Goal: Navigation & Orientation: Find specific page/section

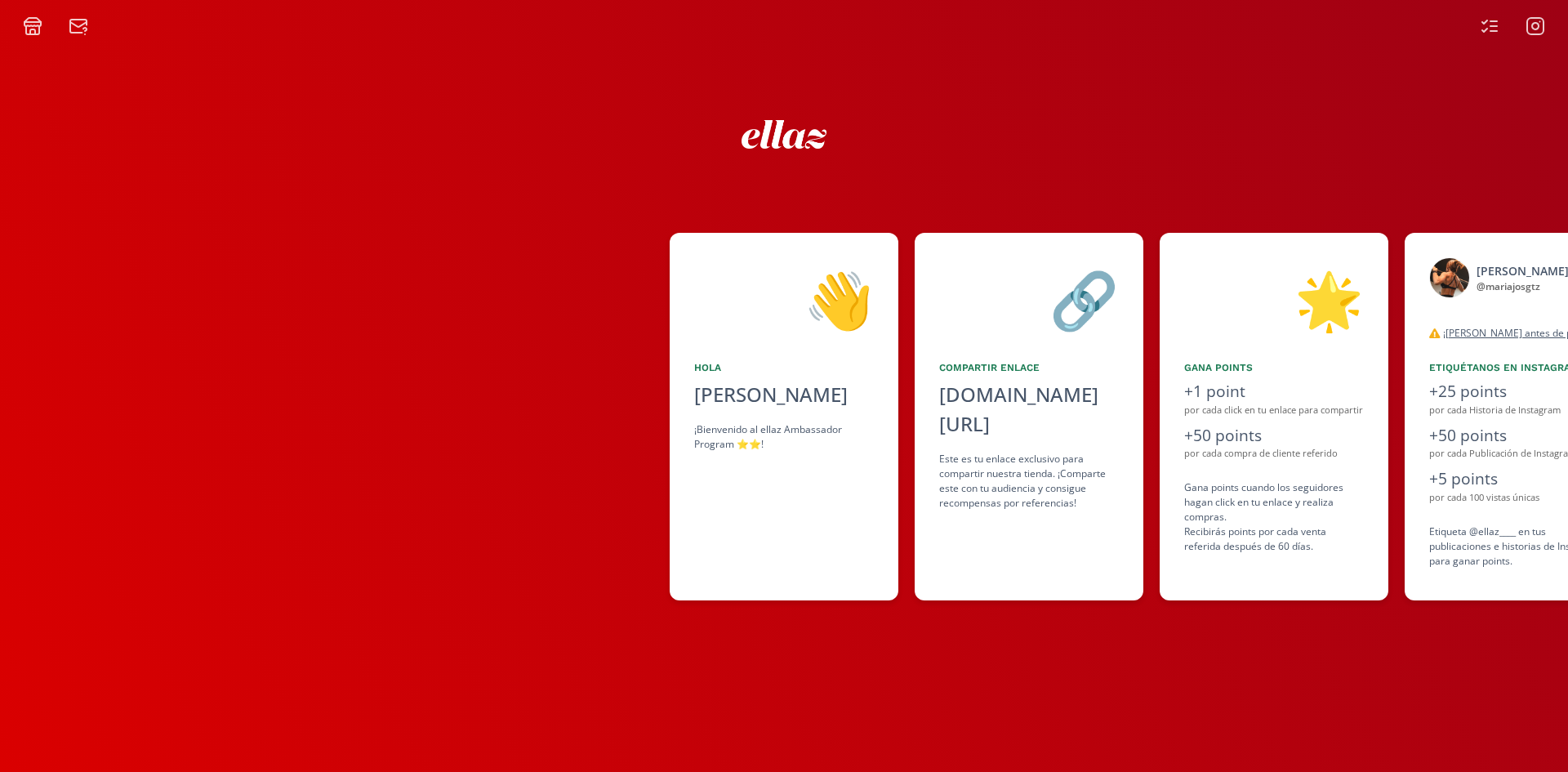
scroll to position [0, 997]
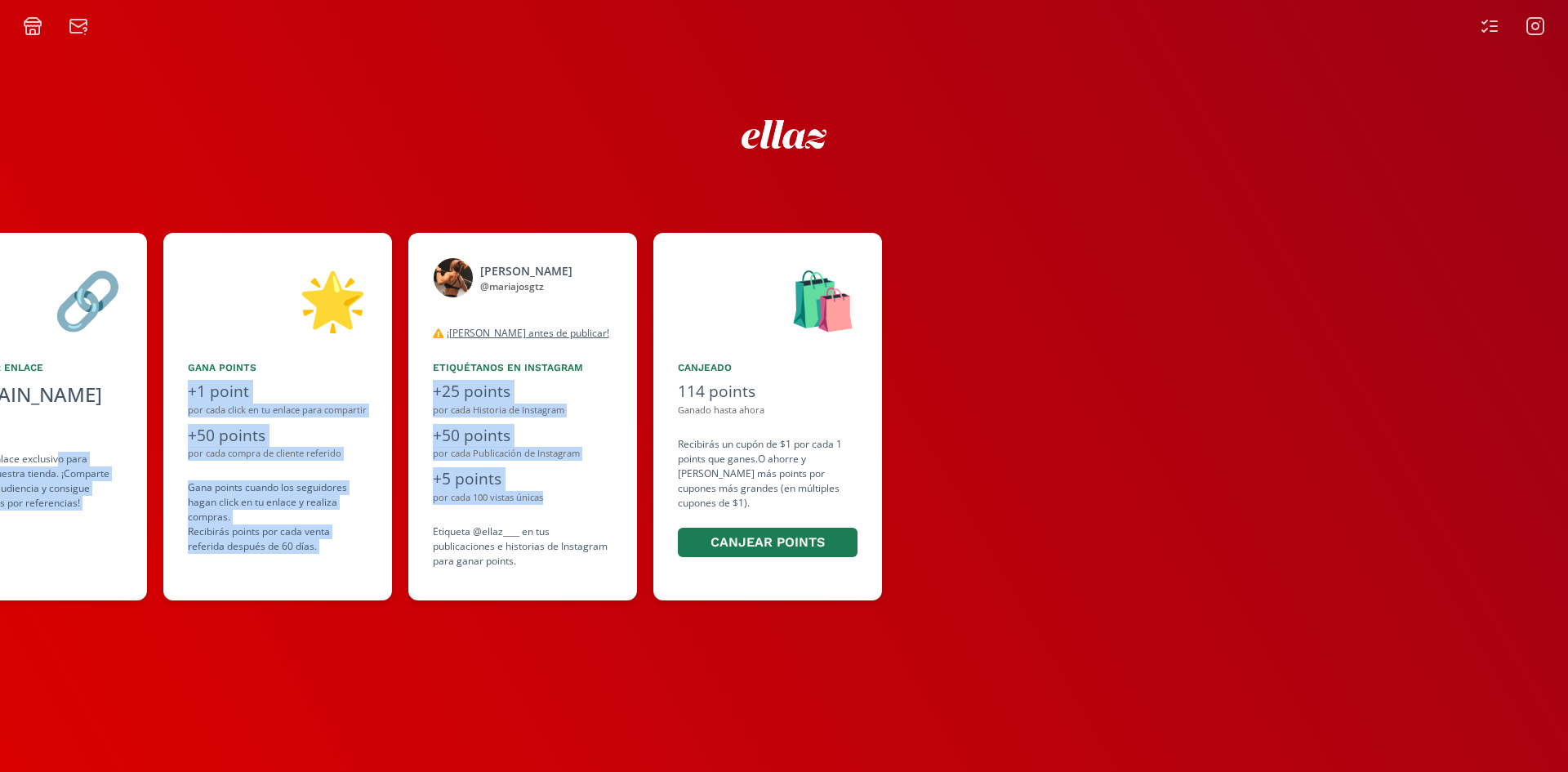
drag, startPoint x: 58, startPoint y: 429, endPoint x: 641, endPoint y: 498, distance: 587.1
click at [641, 498] on div "👋 [PERSON_NAME] ¡Bienvenido al ellaz Ambassador Program ⭐️⭐️! 🔗 Compartir Enlac…" at bounding box center [784, 417] width 1568 height 384
click at [642, 501] on div "[PERSON_NAME] @ mariajosgtz desconectado ¡Lea antes de publicar! Tanto para pub…" at bounding box center [531, 416] width 245 height 368
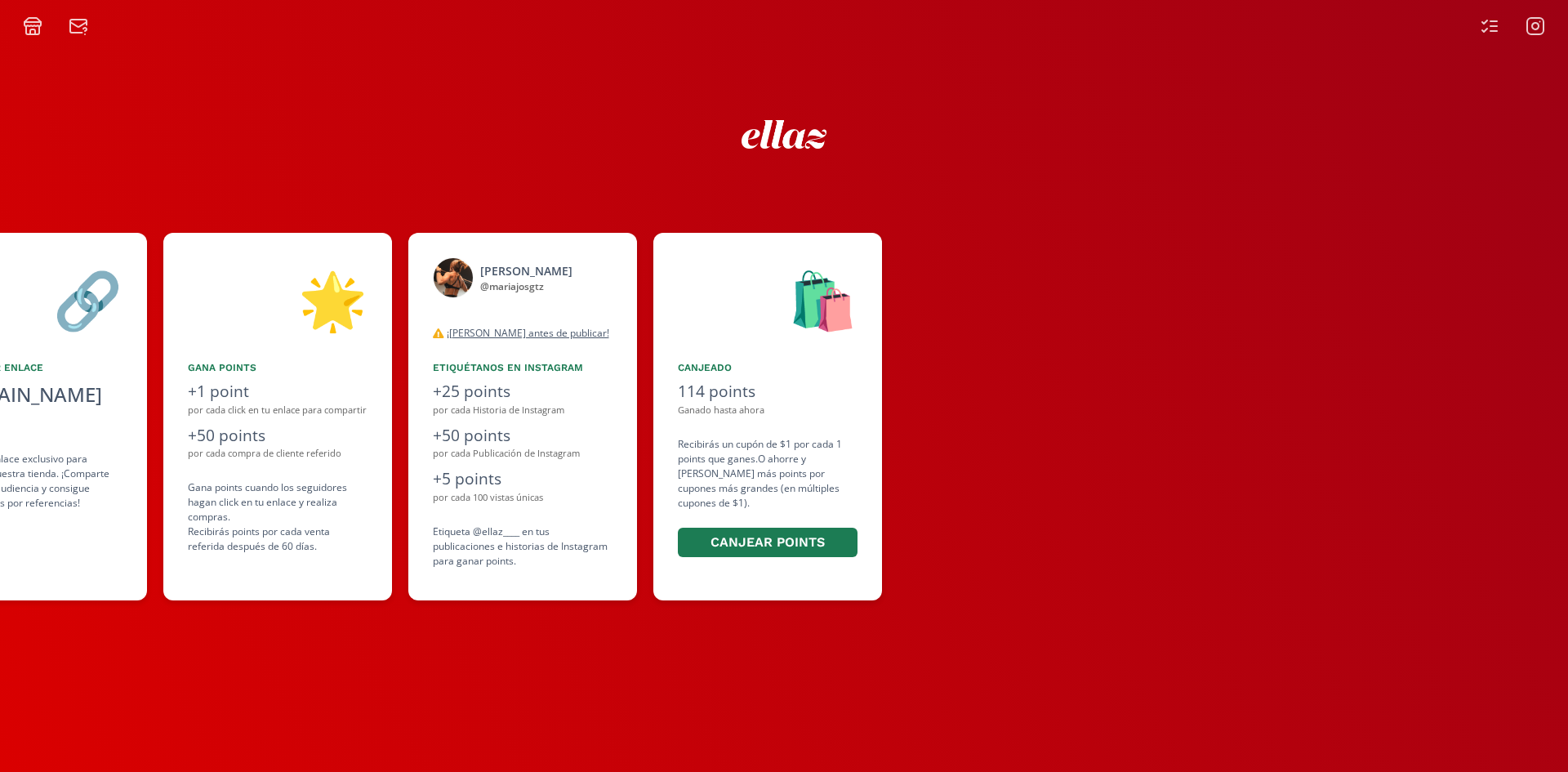
drag, startPoint x: 500, startPoint y: 617, endPoint x: 455, endPoint y: 663, distance: 64.4
click at [498, 617] on div "👋 [PERSON_NAME] ¡Bienvenido al ellaz Ambassador Program ⭐️⭐️! 🔗 Compartir Enlac…" at bounding box center [784, 403] width 1568 height 736
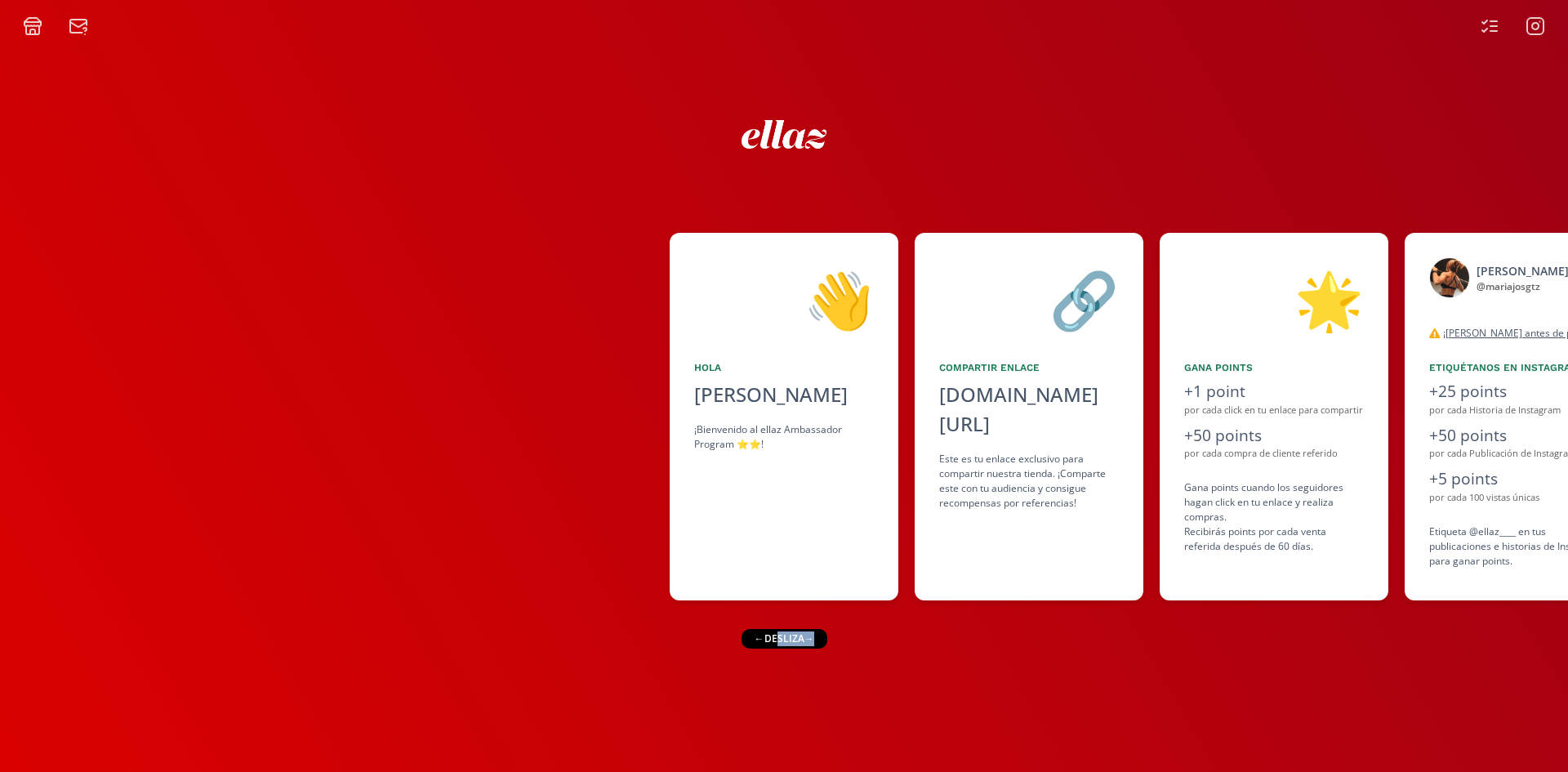
drag, startPoint x: 778, startPoint y: 631, endPoint x: 923, endPoint y: 641, distance: 145.3
click at [856, 637] on div "👋 [PERSON_NAME] ¡Bienvenido al ellaz Ambassador Program ⭐️⭐️! 🔗 Compartir Enlac…" at bounding box center [784, 403] width 1568 height 736
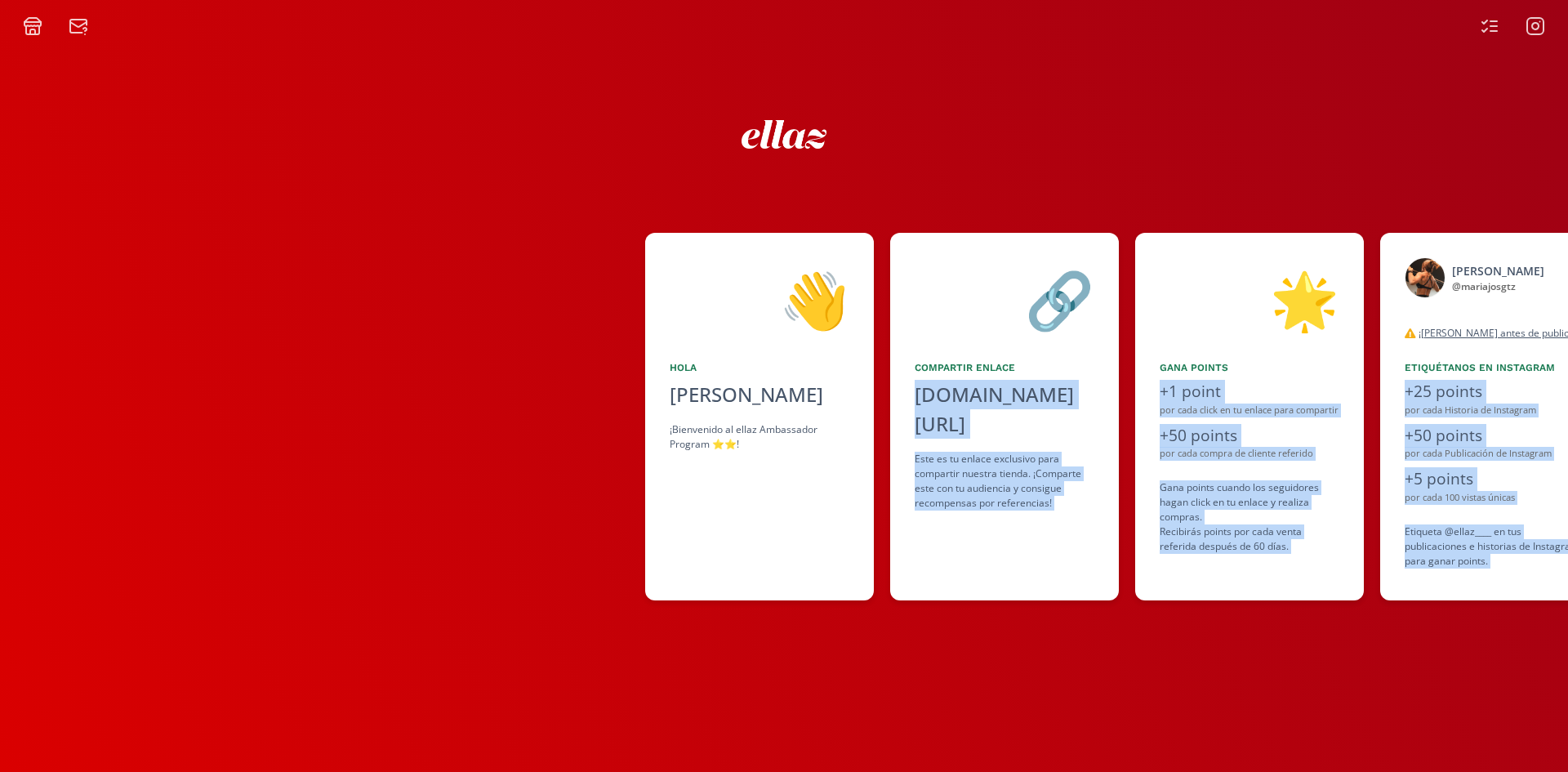
scroll to position [0, 997]
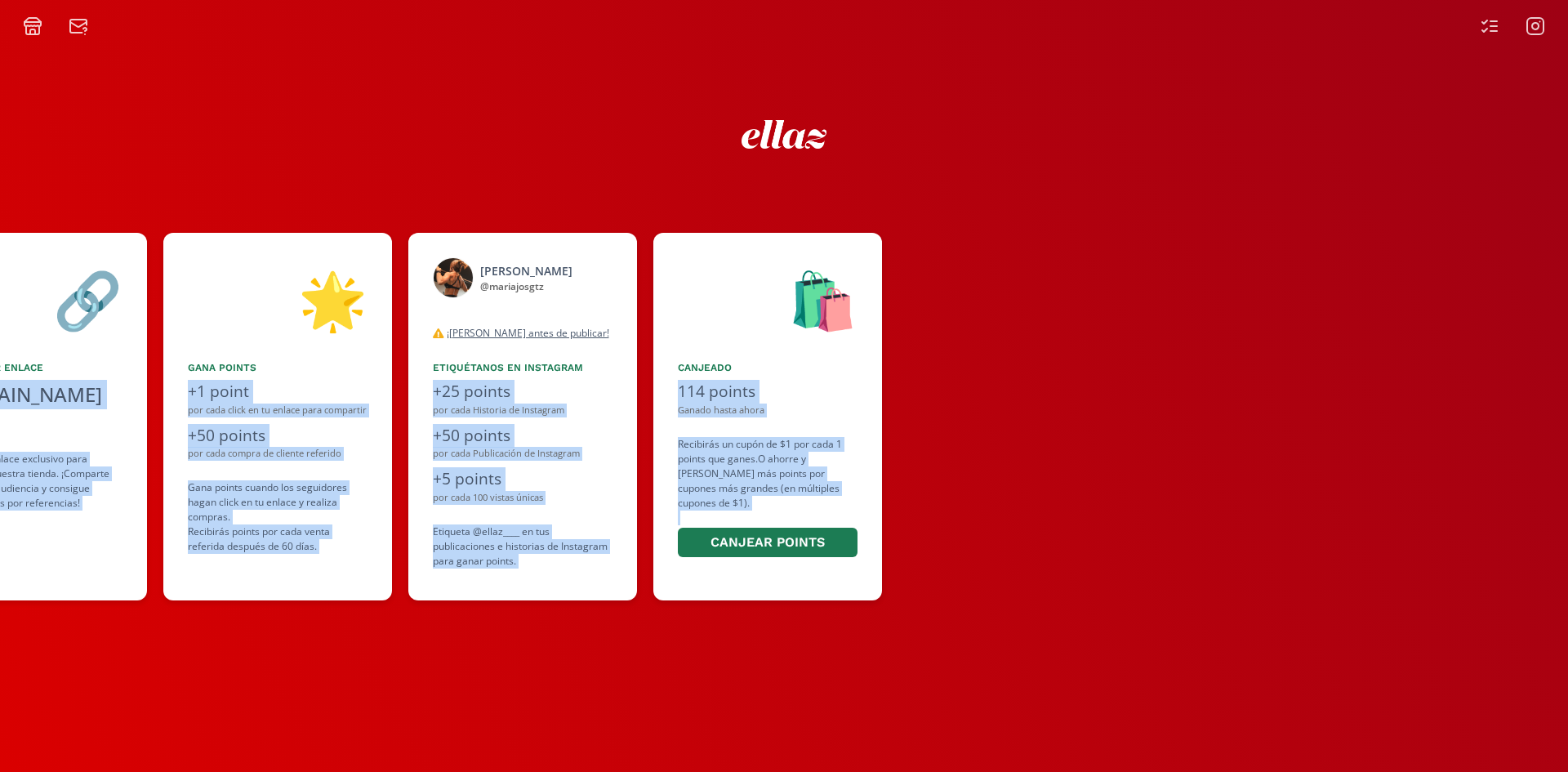
click at [771, 353] on div "🛍️ Canjeado 114 points Ganado hasta ahora Recibirás un cupón de $1 por cada 1 p…" at bounding box center [767, 416] width 229 height 368
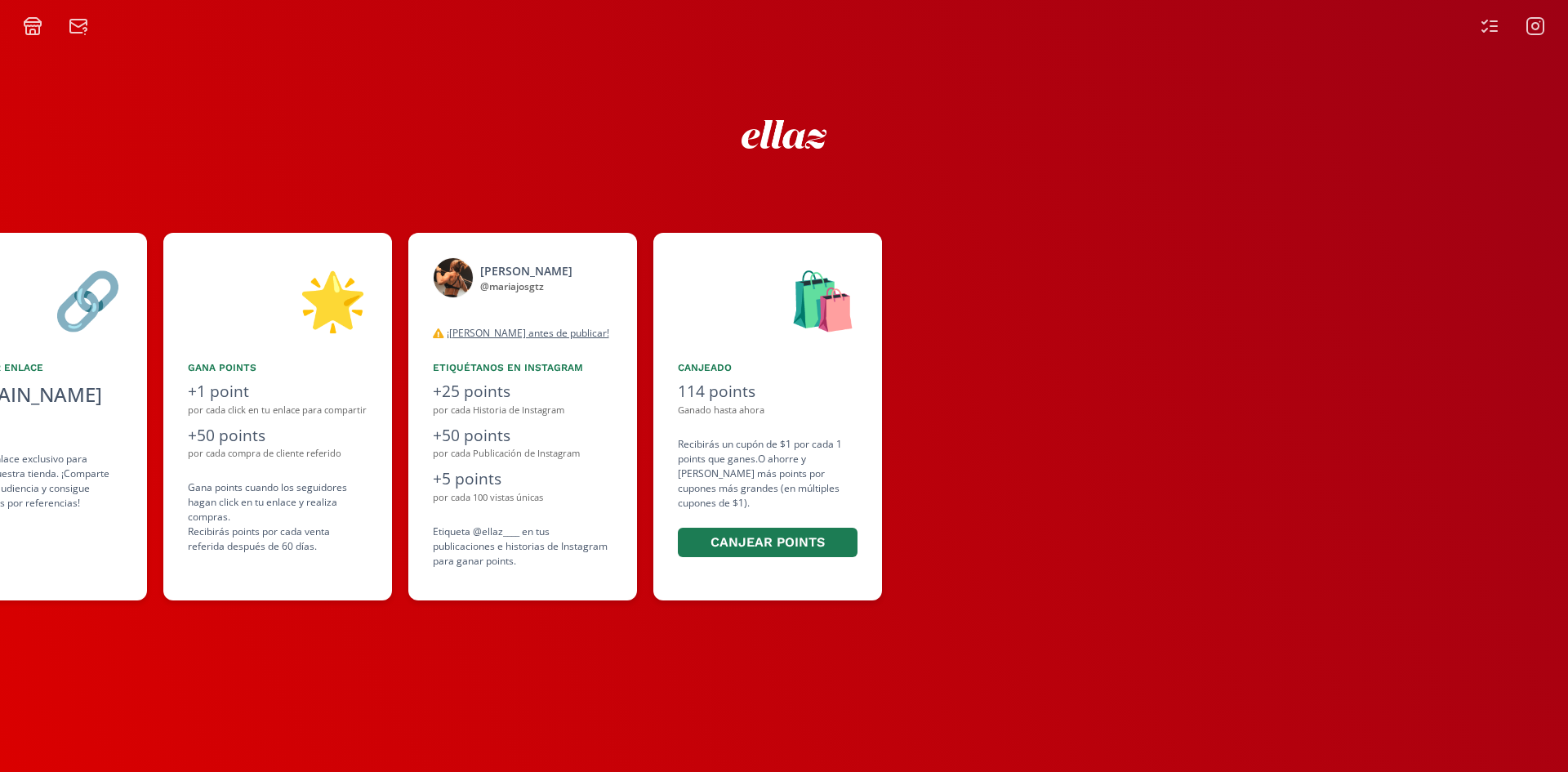
click at [1537, 28] on icon at bounding box center [1535, 26] width 19 height 19
